Goal: Task Accomplishment & Management: Manage account settings

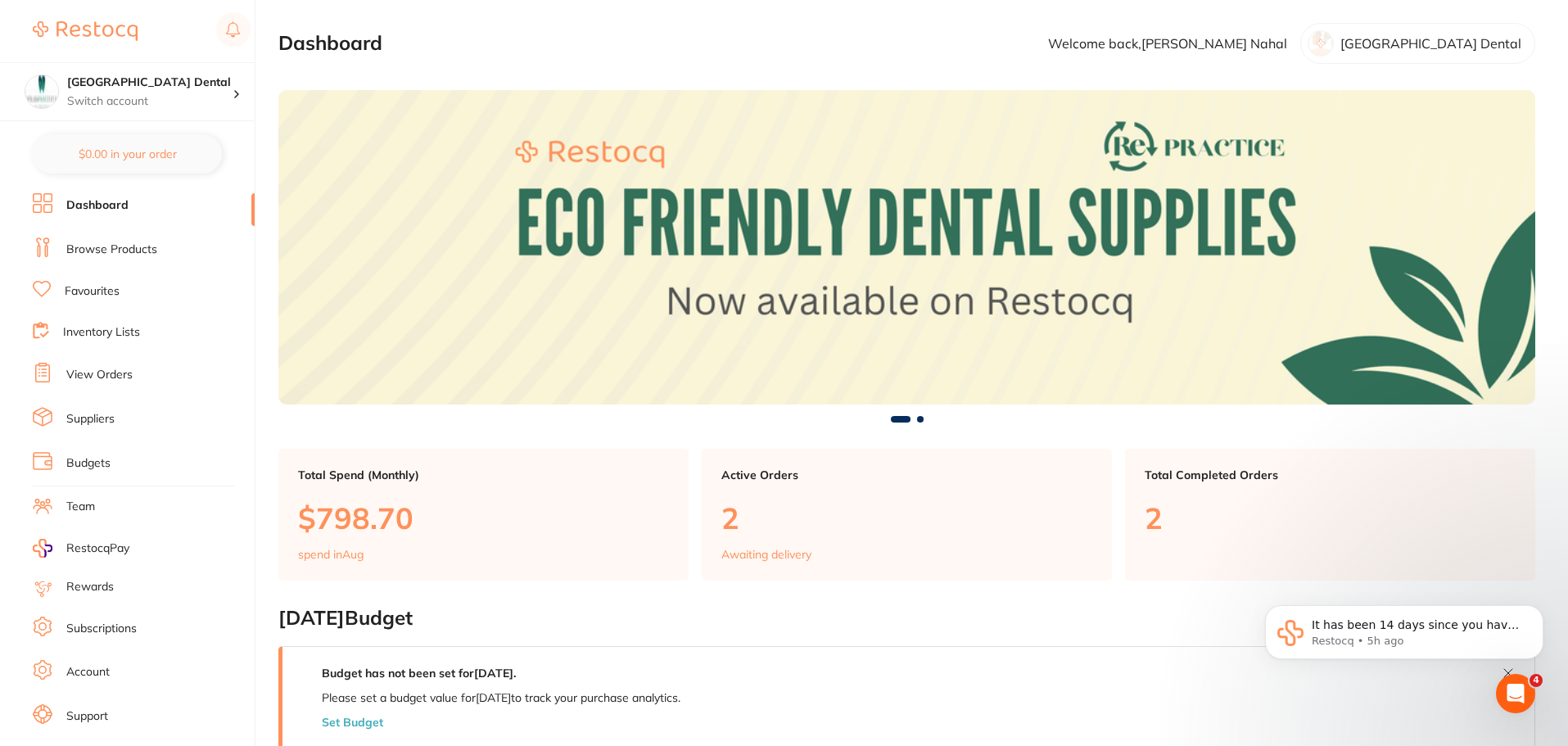
click at [109, 367] on link "View Orders" at bounding box center [99, 374] width 66 height 17
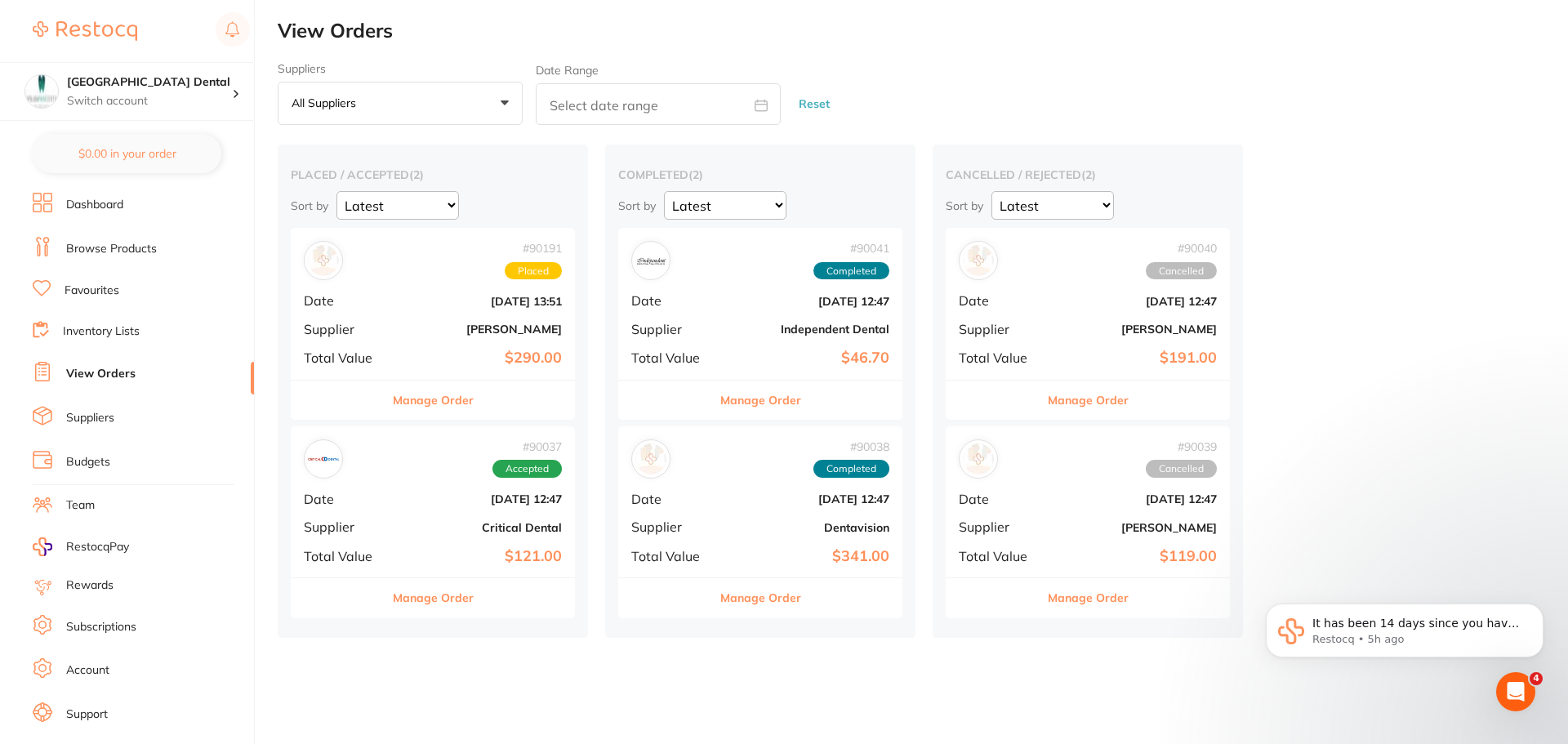
click at [396, 399] on button "Manage Order" at bounding box center [434, 400] width 81 height 40
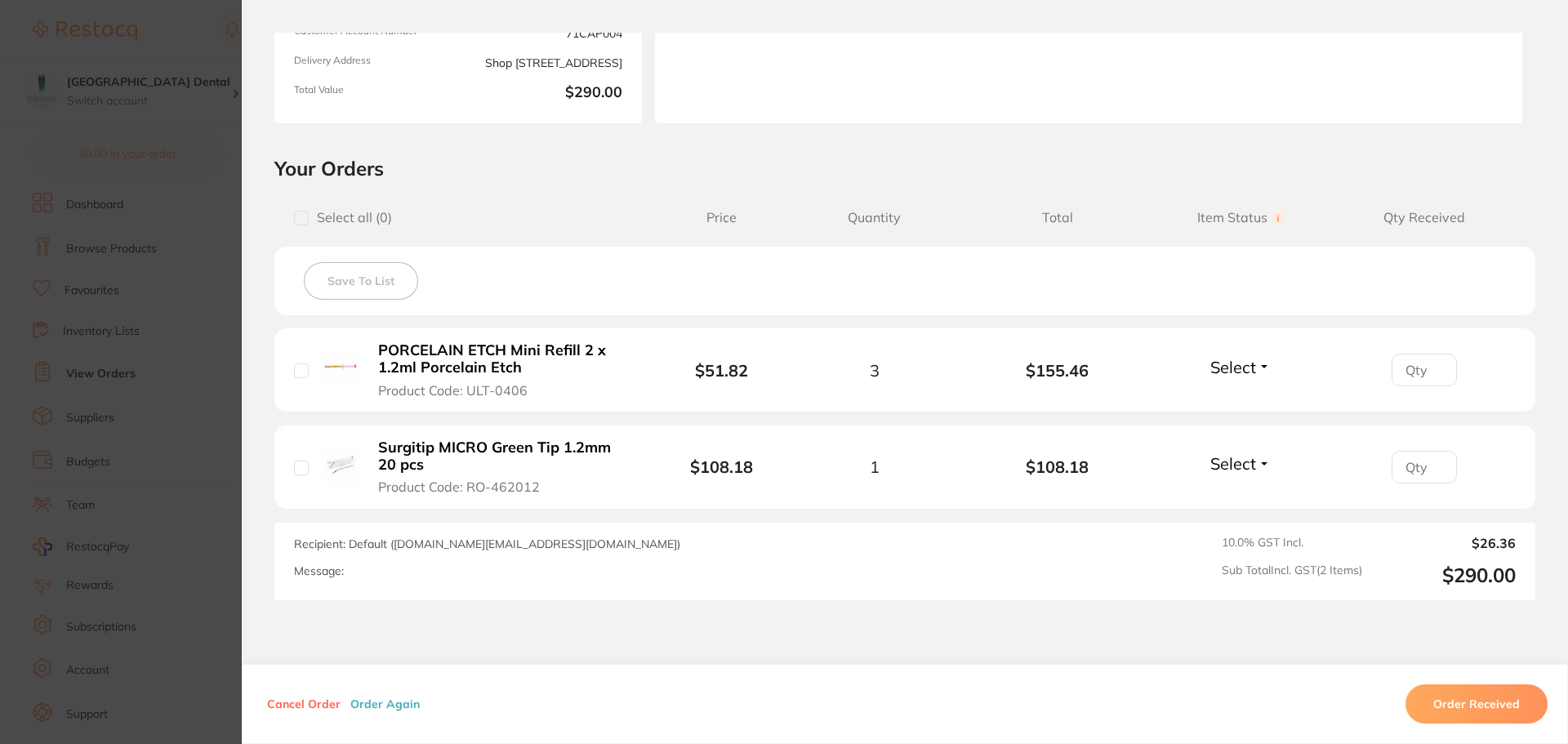
click at [303, 370] on input "checkbox" at bounding box center [301, 371] width 15 height 15
checkbox input "true"
click at [295, 473] on input "checkbox" at bounding box center [301, 467] width 15 height 15
checkbox input "true"
click at [305, 372] on input "checkbox" at bounding box center [301, 371] width 15 height 15
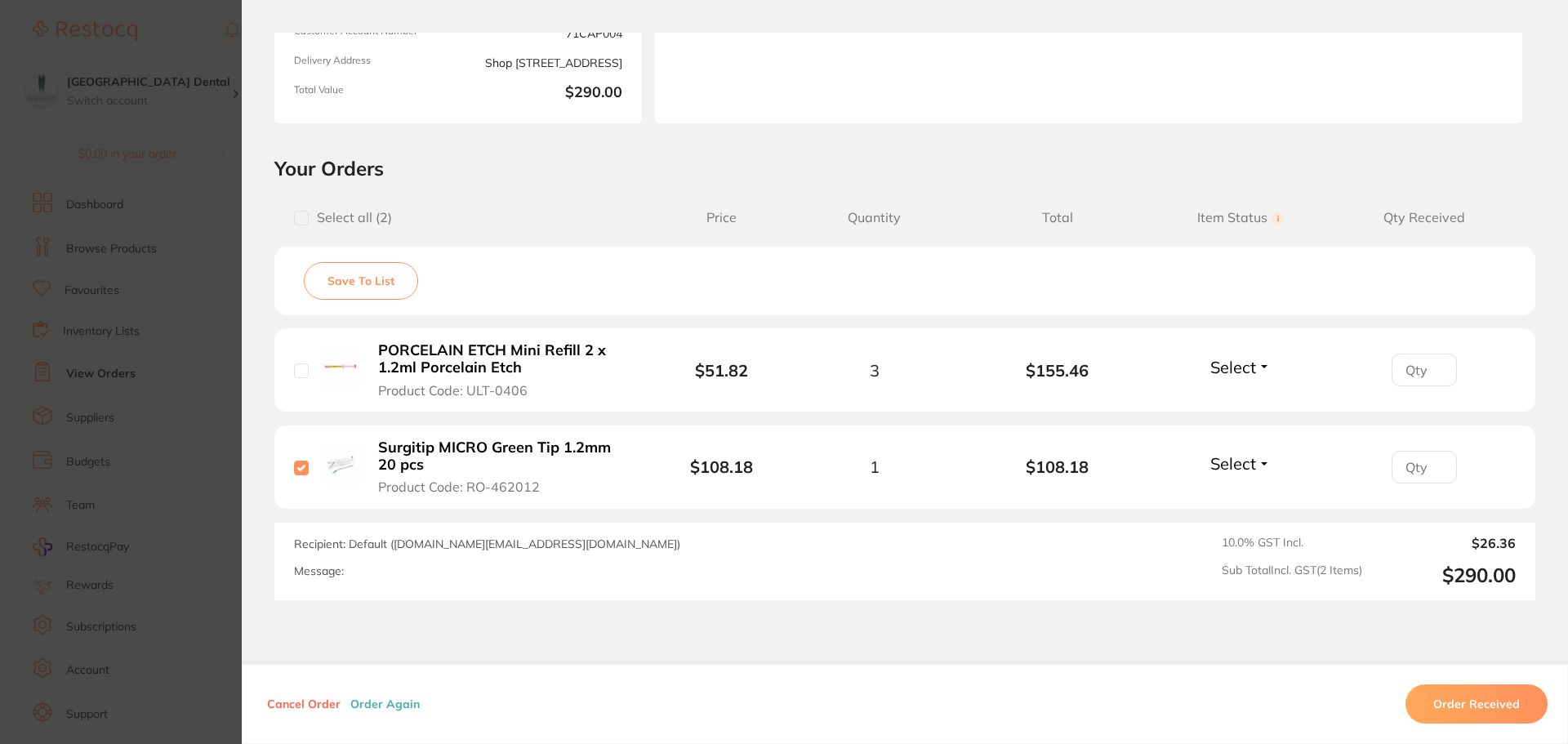
checkbox input "false"
click at [301, 470] on input "checkbox" at bounding box center [301, 467] width 15 height 15
checkbox input "false"
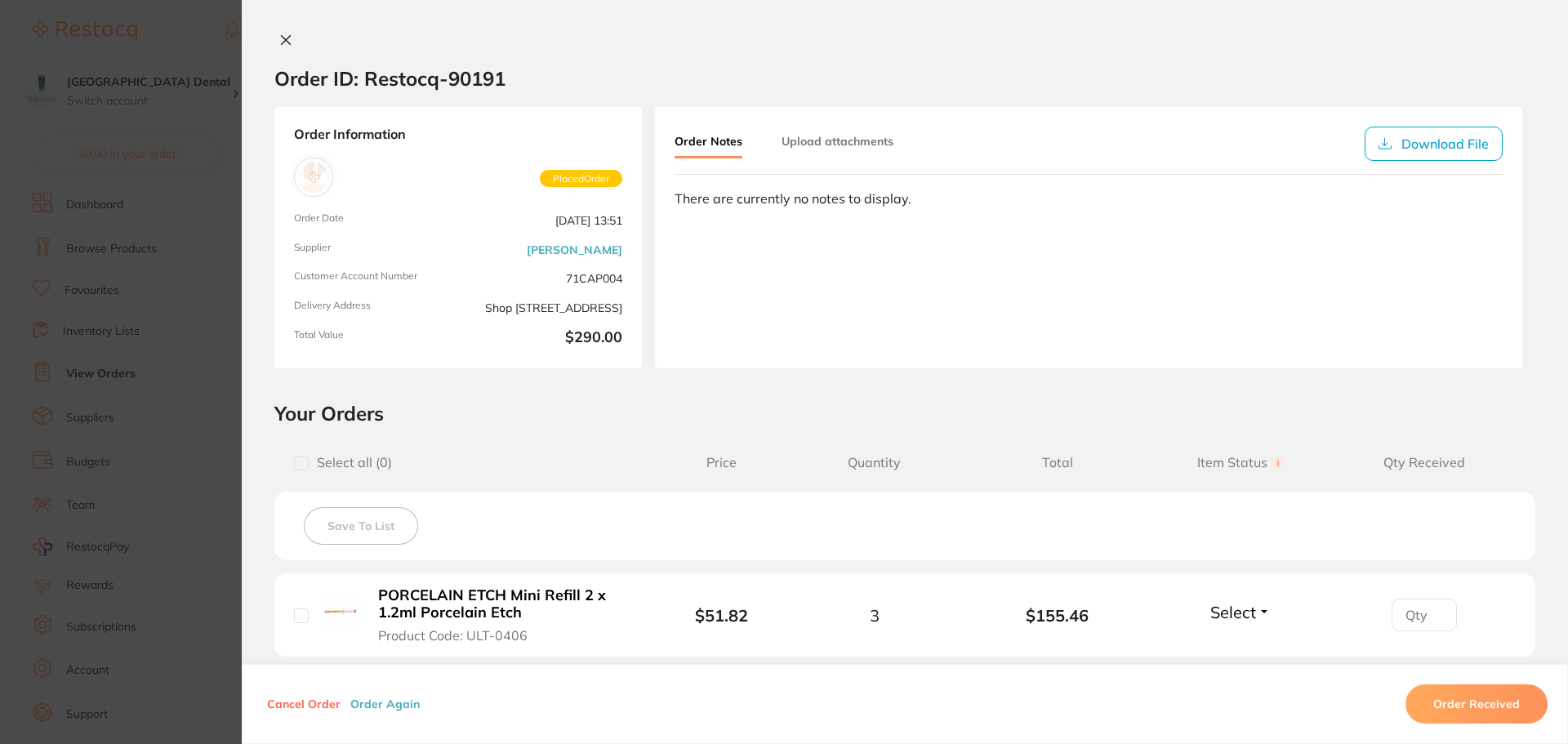
click at [285, 48] on button at bounding box center [286, 41] width 23 height 17
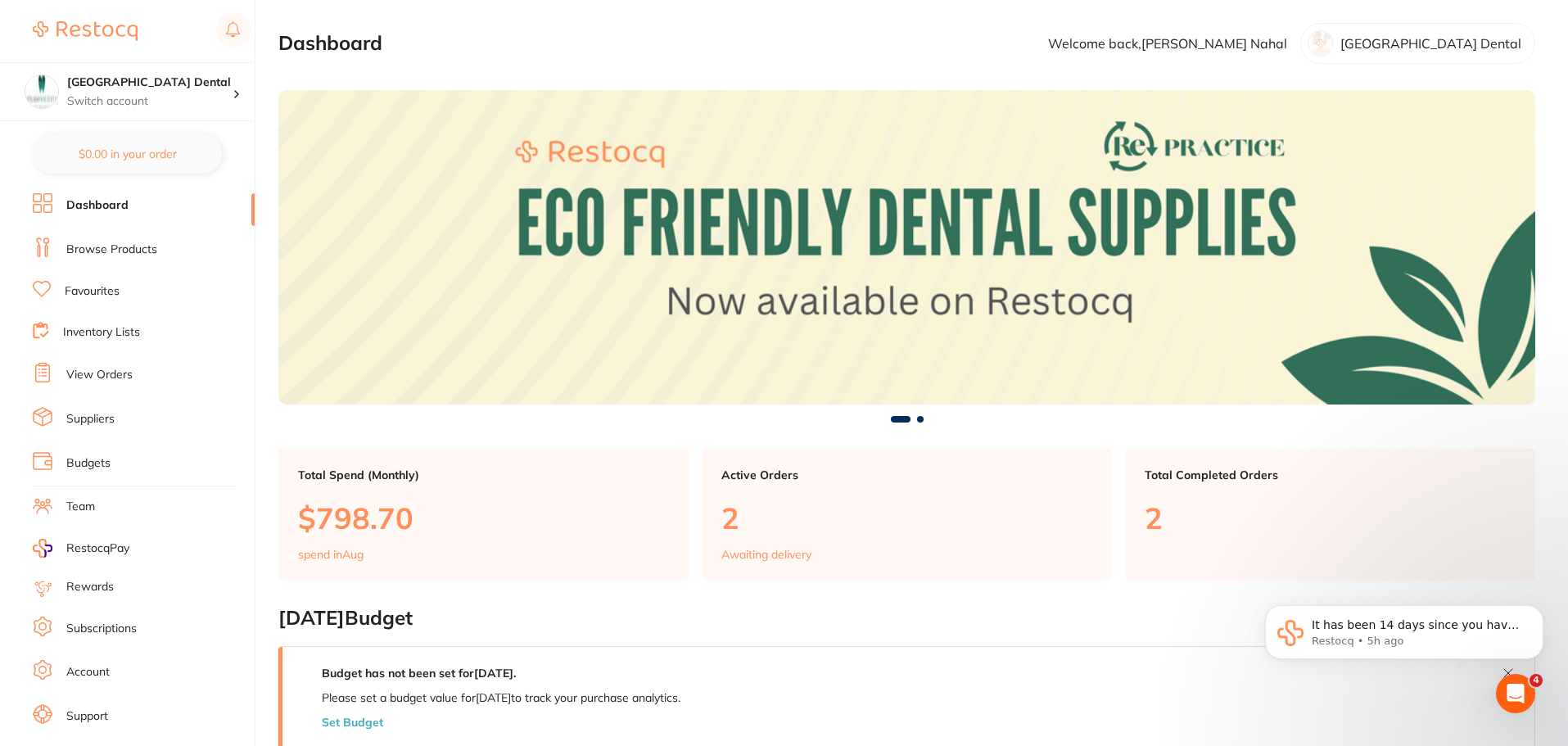
click at [110, 367] on link "View Orders" at bounding box center [99, 374] width 66 height 17
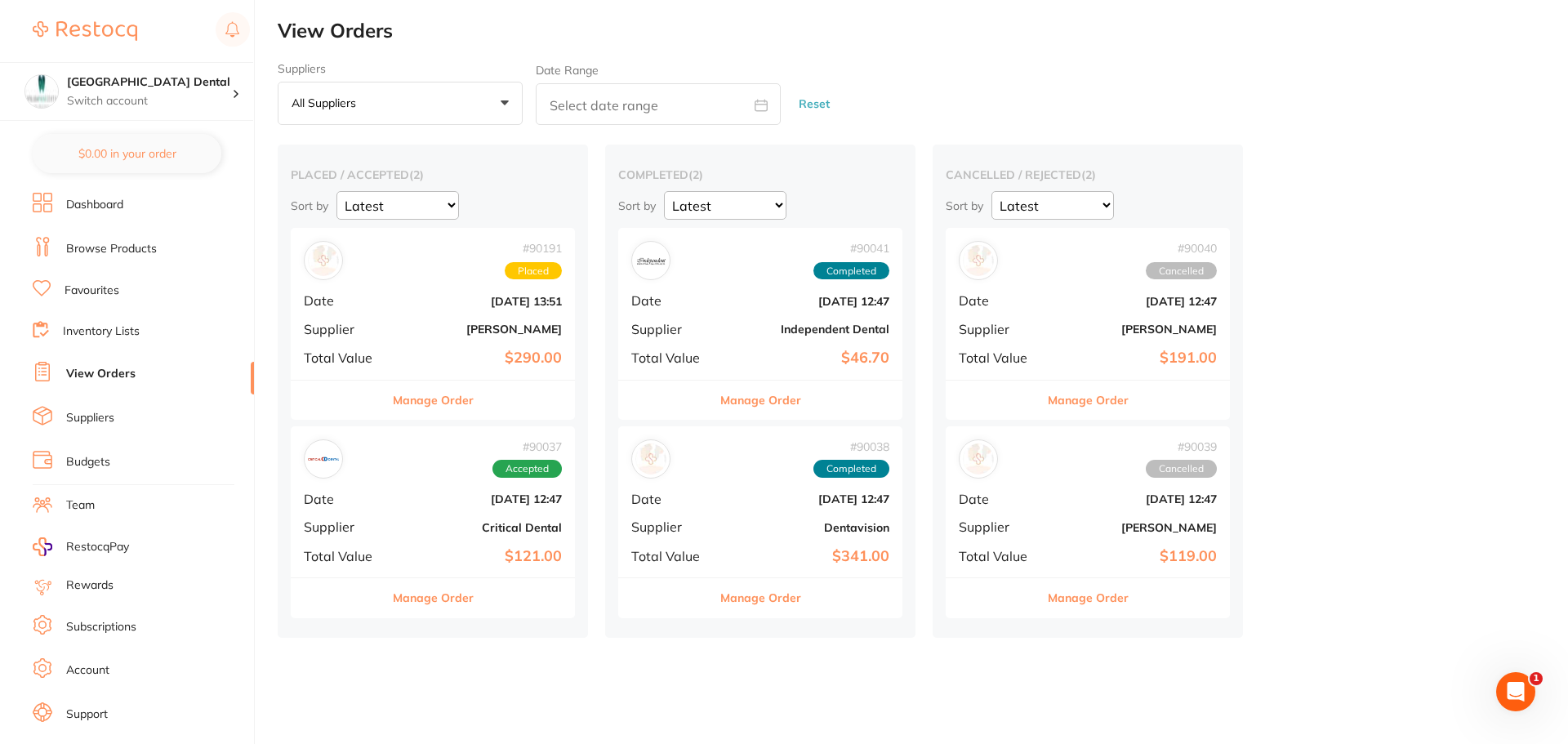
click at [414, 404] on button "Manage Order" at bounding box center [434, 400] width 81 height 40
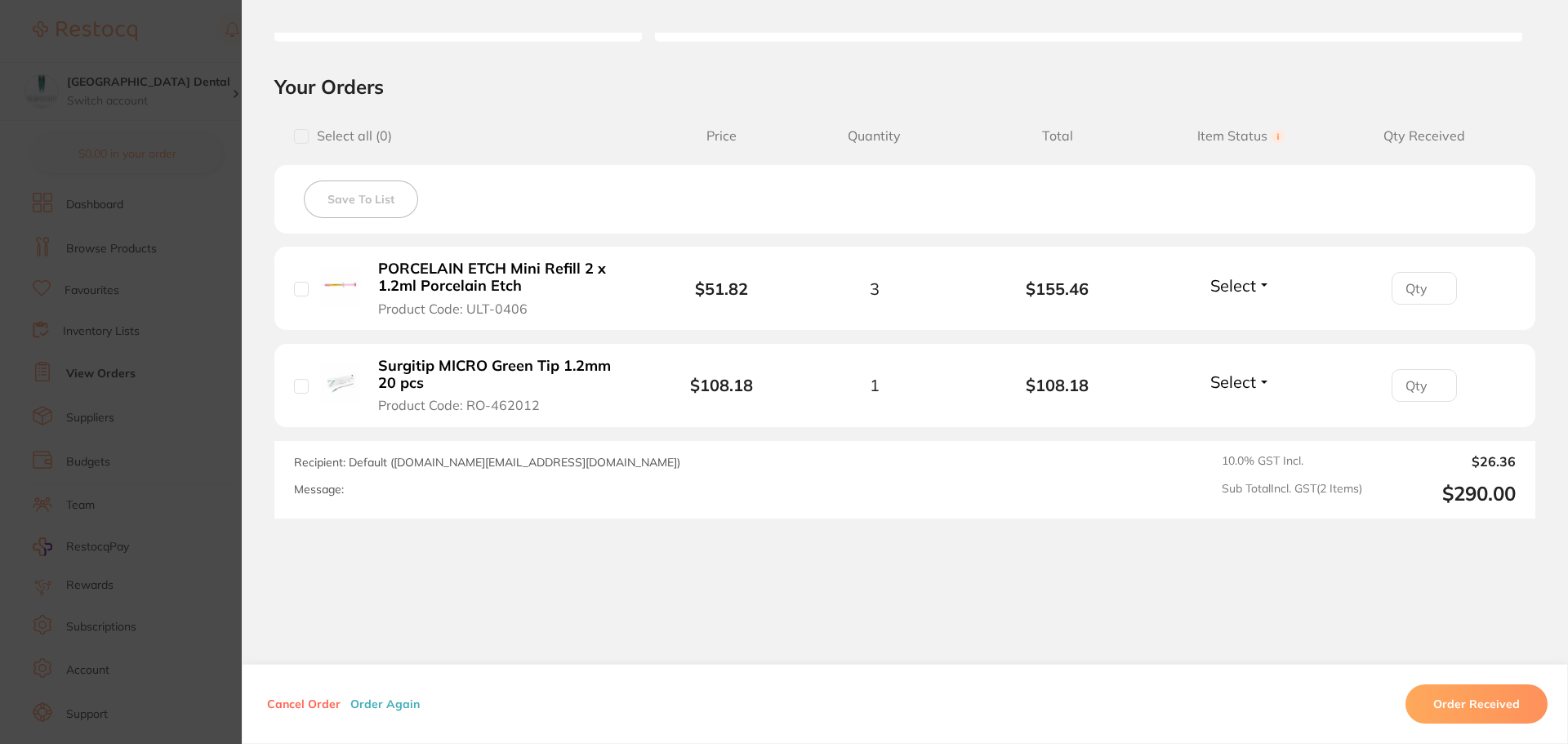
click at [1449, 700] on button "Order Received" at bounding box center [1476, 704] width 142 height 40
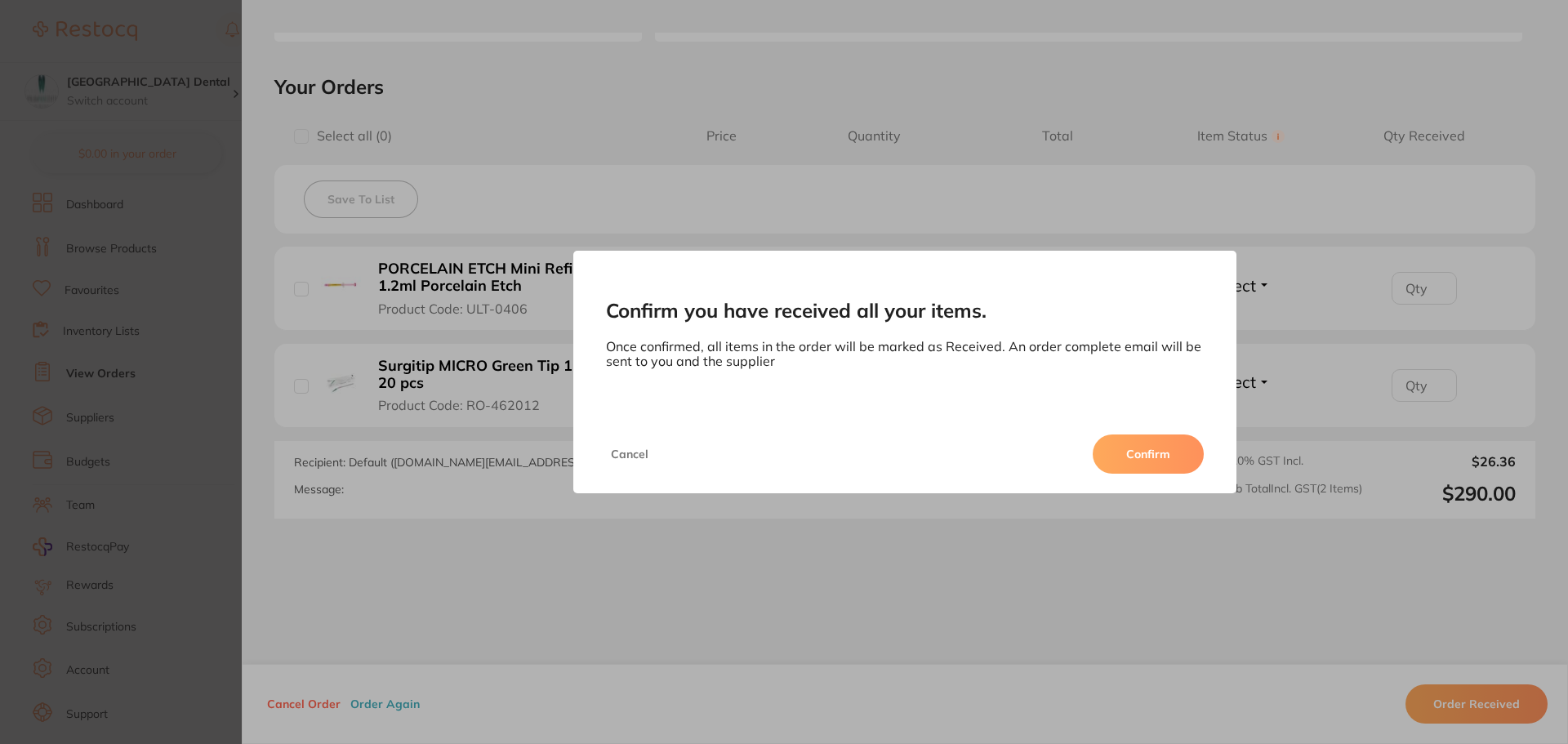
click at [1134, 466] on button "Confirm" at bounding box center [1148, 455] width 111 height 40
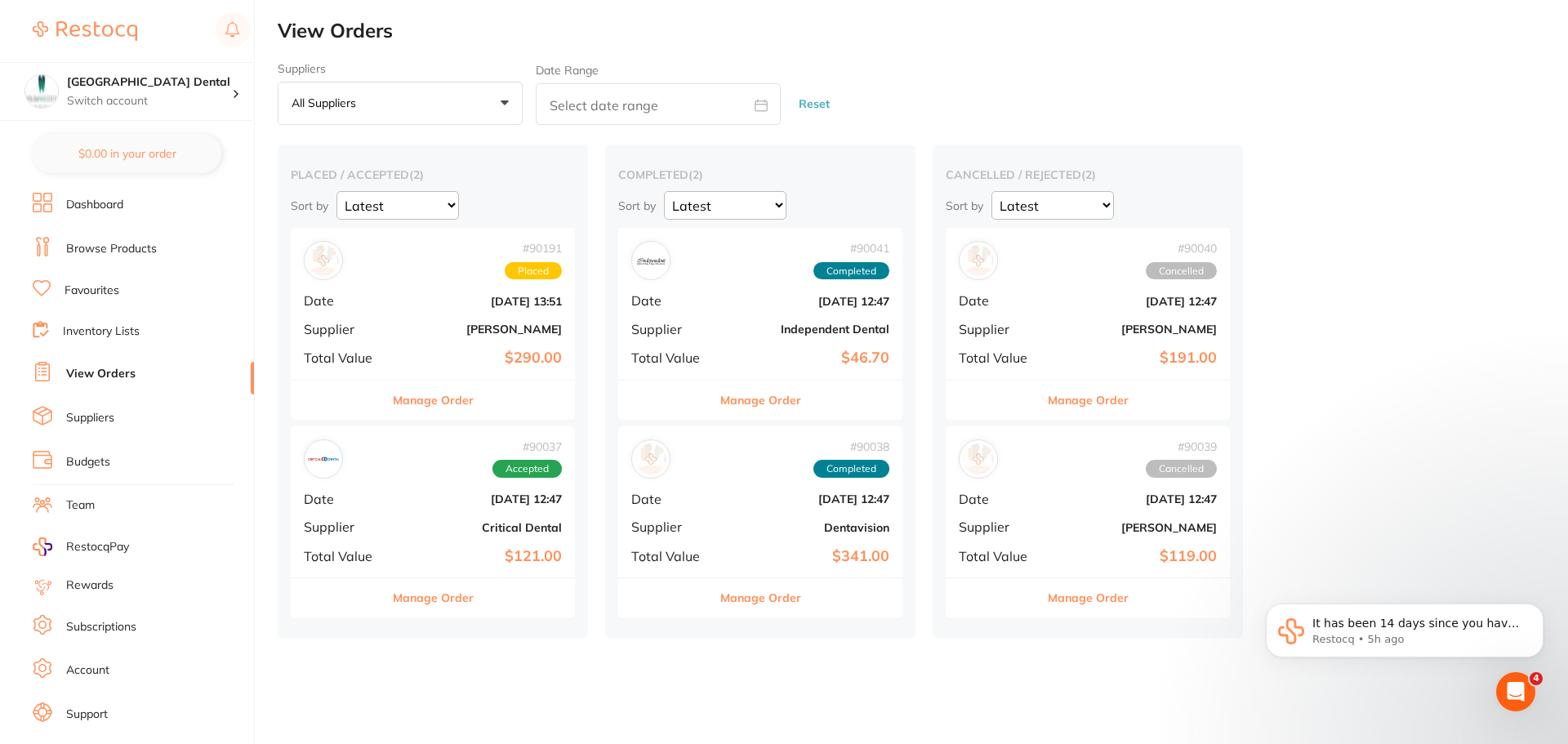
click at [445, 597] on button "Manage Order" at bounding box center [434, 598] width 81 height 40
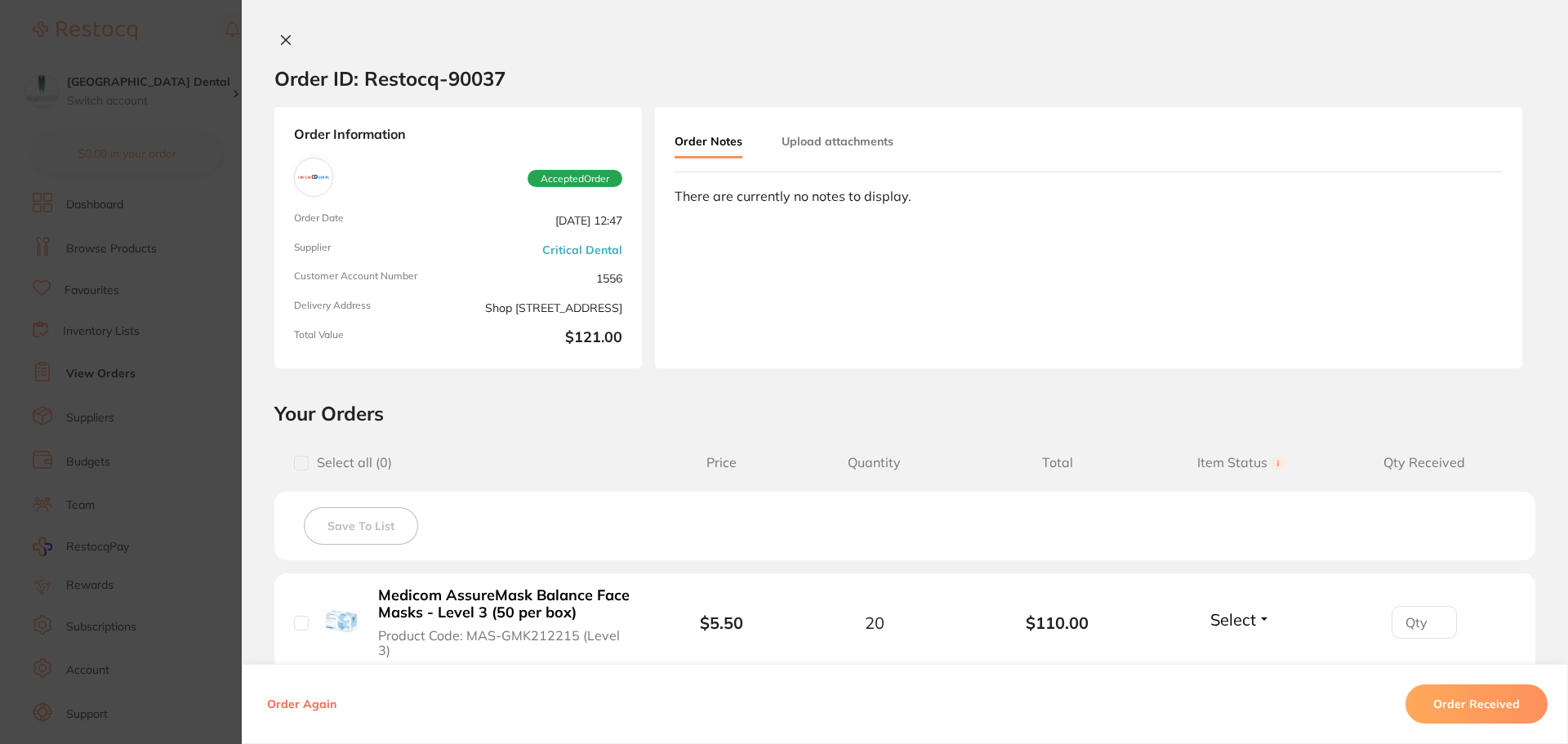
click at [288, 37] on icon at bounding box center [286, 40] width 13 height 13
